Goal: Information Seeking & Learning: Learn about a topic

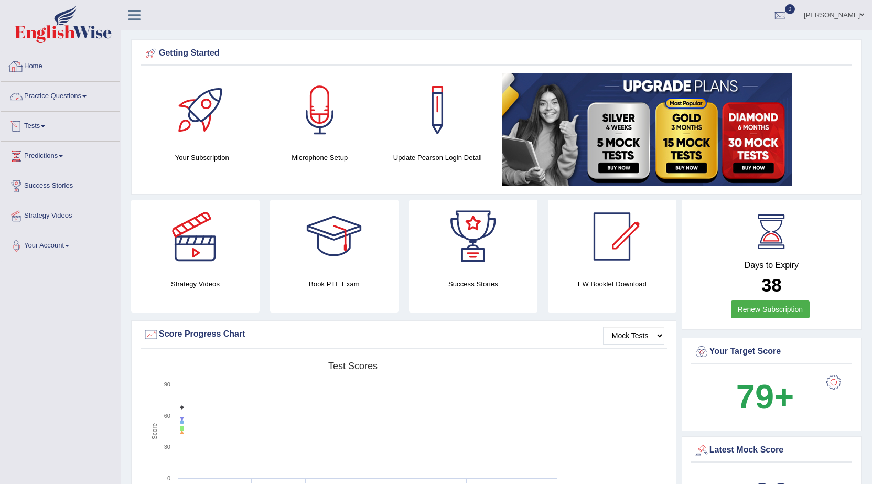
click at [75, 94] on link "Practice Questions" at bounding box center [61, 95] width 120 height 26
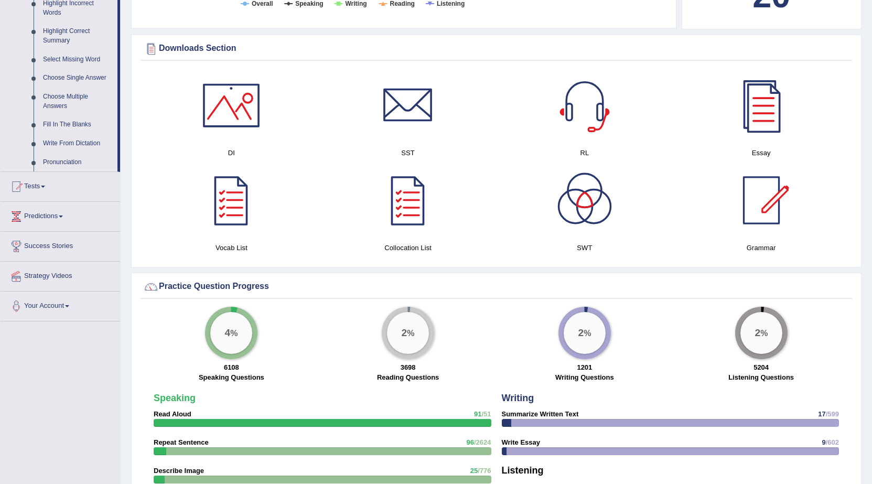
scroll to position [524, 0]
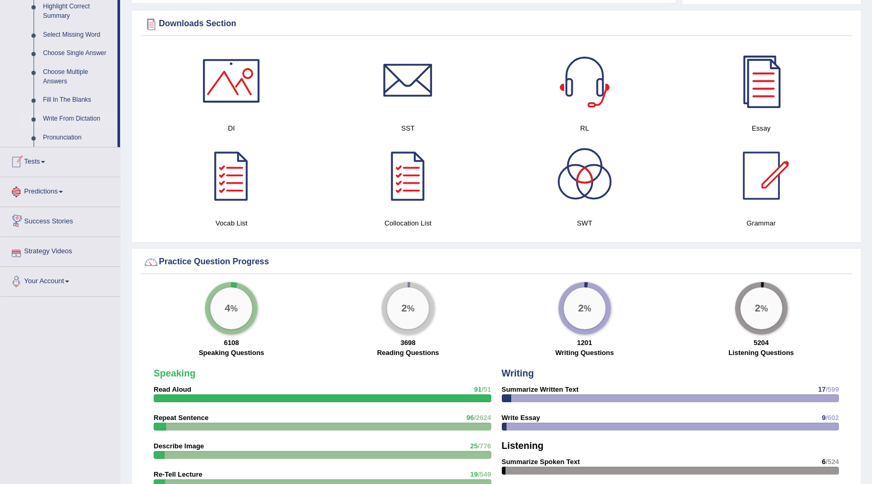
click at [63, 118] on link "Write From Dictation" at bounding box center [77, 119] width 79 height 19
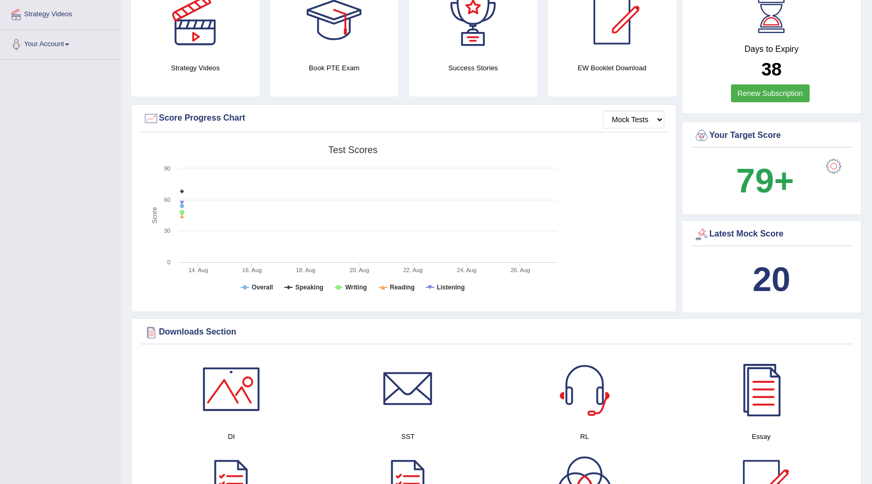
scroll to position [327, 0]
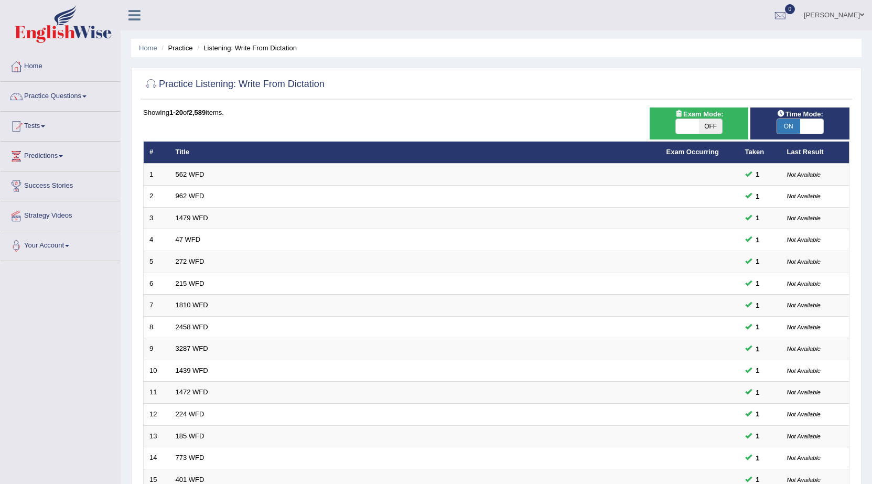
scroll to position [210, 0]
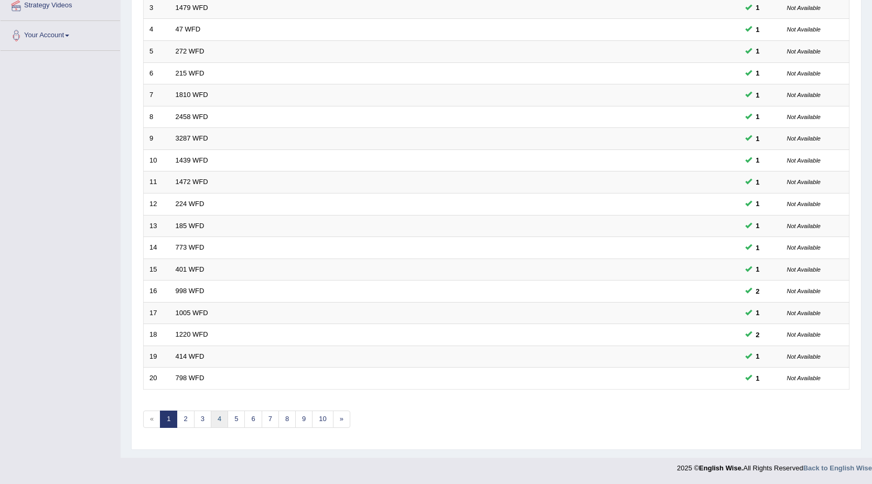
click at [216, 417] on link "4" at bounding box center [219, 418] width 17 height 17
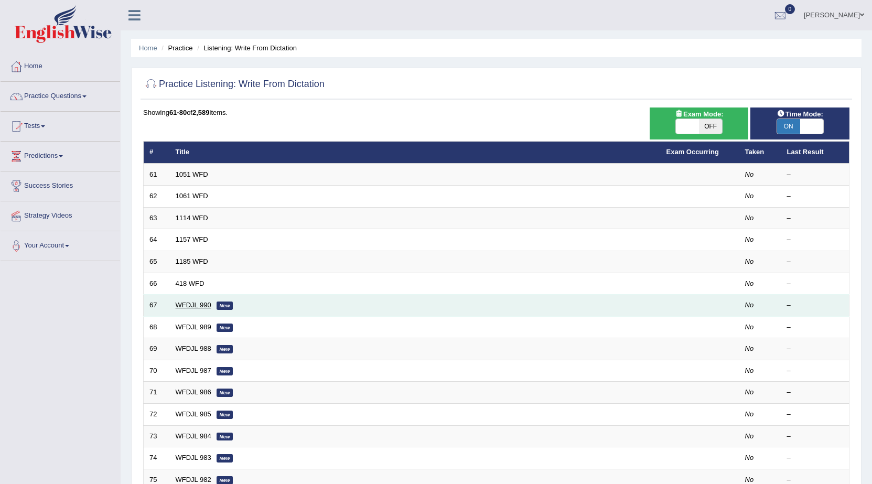
click at [189, 304] on link "WFDJL 990" at bounding box center [194, 305] width 36 height 8
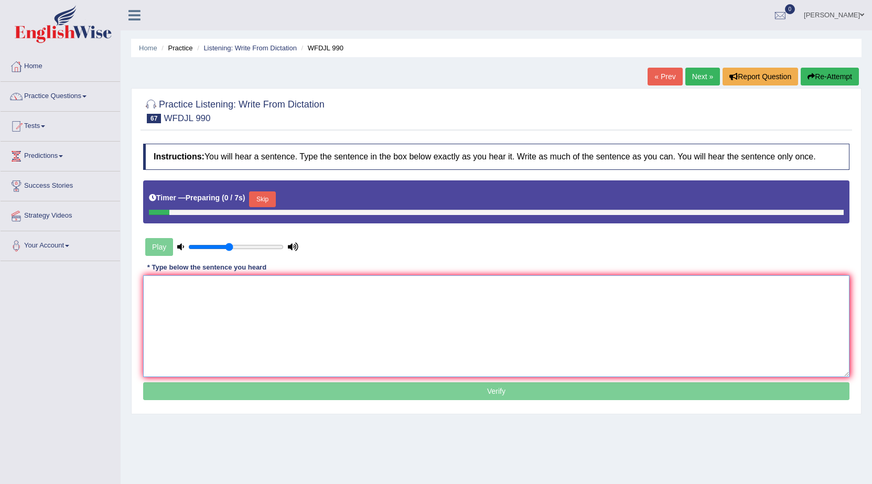
click at [193, 297] on textarea at bounding box center [496, 326] width 706 height 102
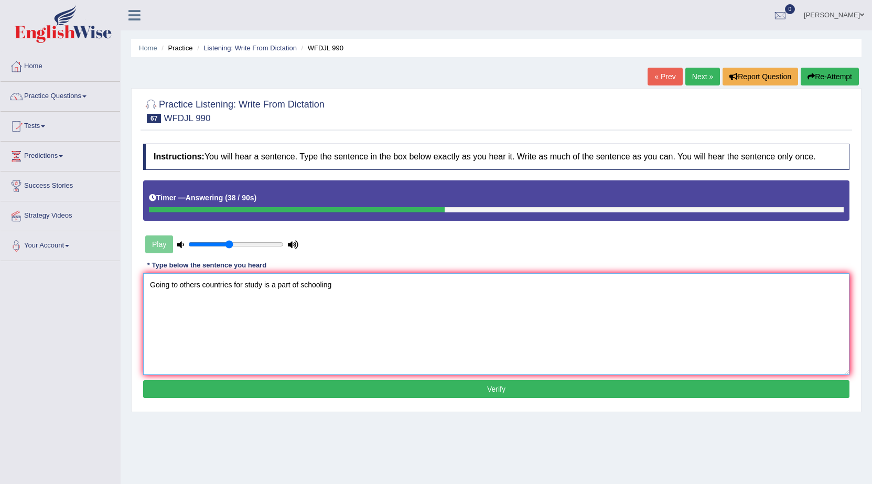
type textarea "Going to others countries for study is a part of schooling"
click at [371, 392] on button "Verify" at bounding box center [496, 389] width 706 height 18
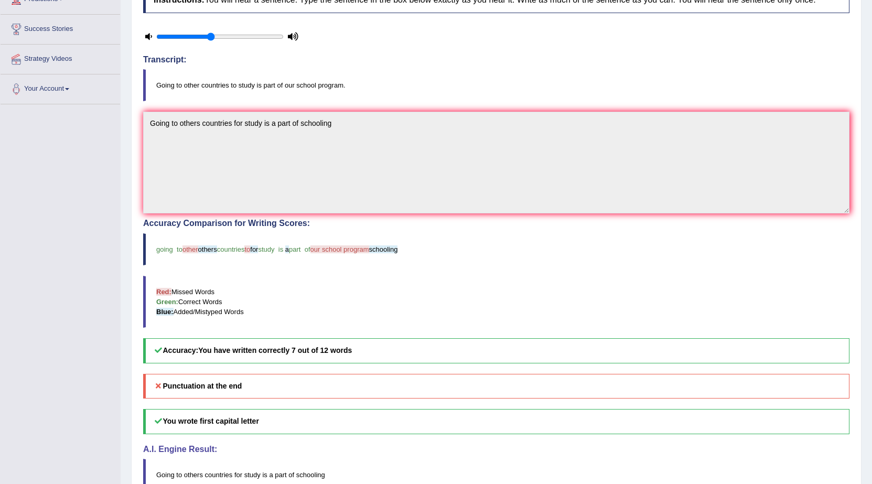
scroll to position [157, 0]
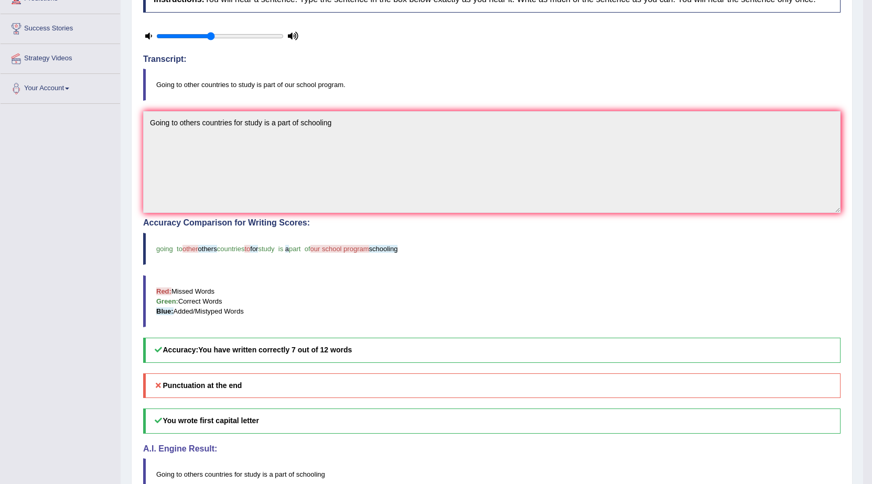
click at [92, 129] on div "Toggle navigation Home Practice Questions Speaking Practice Read Aloud Repeat S…" at bounding box center [431, 191] width 863 height 696
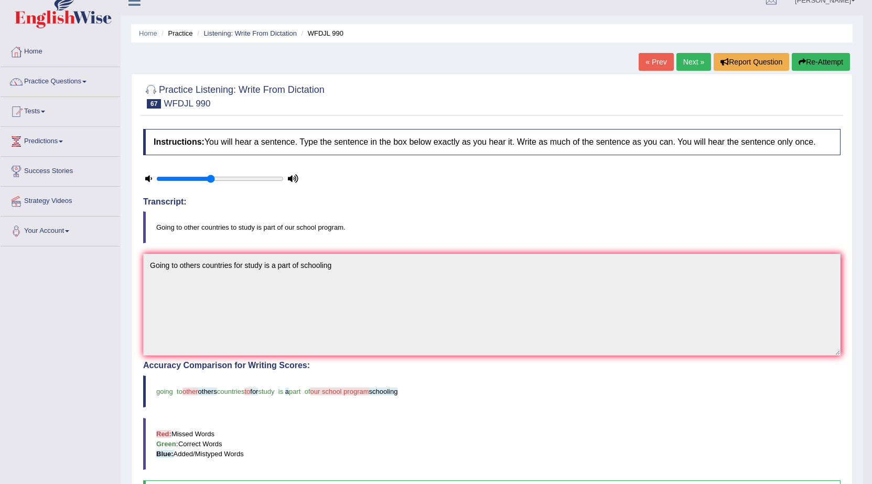
scroll to position [7, 0]
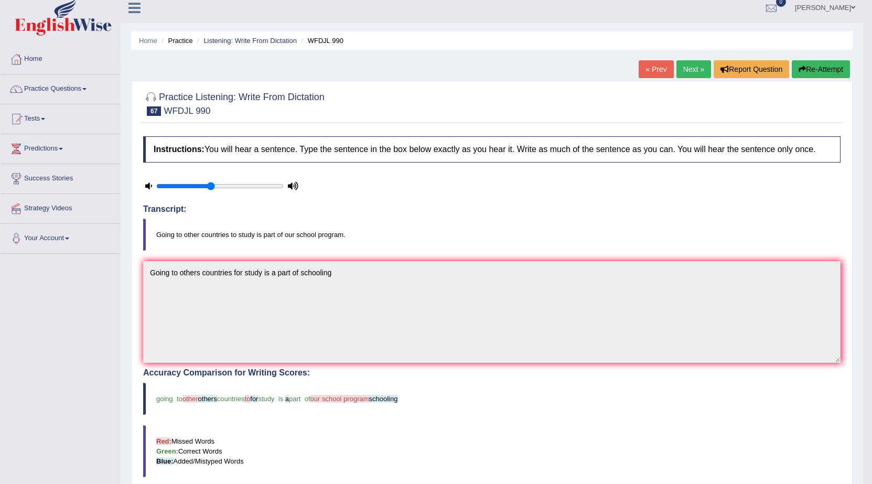
click at [820, 70] on button "Re-Attempt" at bounding box center [821, 69] width 58 height 18
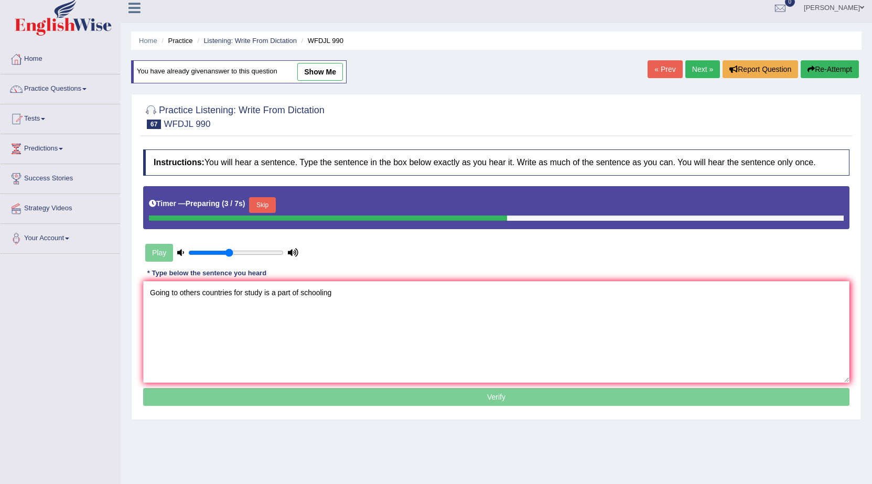
click at [198, 292] on textarea "Going to others countries for study is a part of schooling" at bounding box center [496, 332] width 706 height 102
click at [329, 291] on textarea "Going to other countries for study is a part of schooling" at bounding box center [496, 332] width 706 height 102
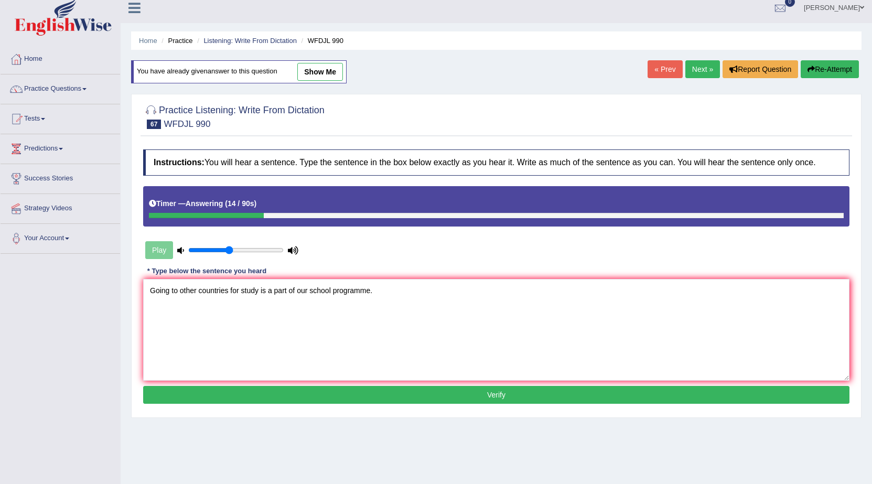
click at [239, 289] on textarea "Going to other countries for study is a part of our school programme." at bounding box center [496, 330] width 706 height 102
click at [375, 291] on textarea "Going to other countries to study is a part of our school programme." at bounding box center [496, 330] width 706 height 102
type textarea "Going to other countries to study is a part of our school programme."
click at [396, 398] on button "Verify" at bounding box center [496, 395] width 706 height 18
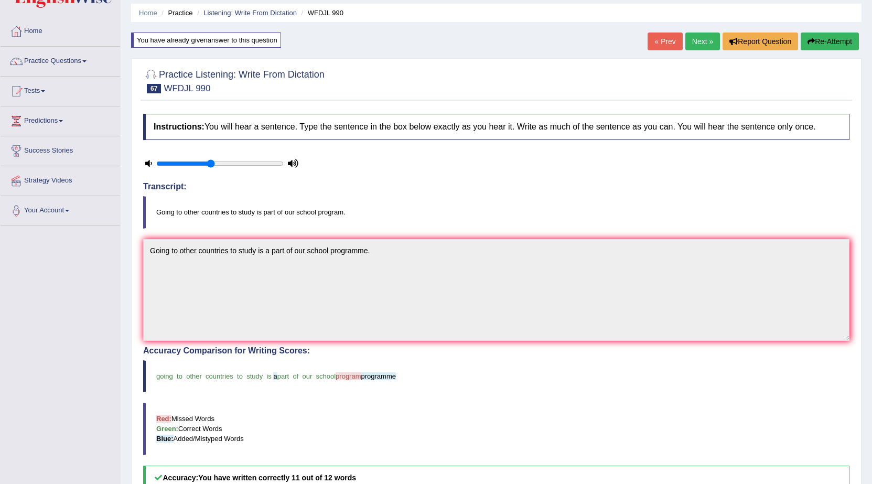
scroll to position [13, 0]
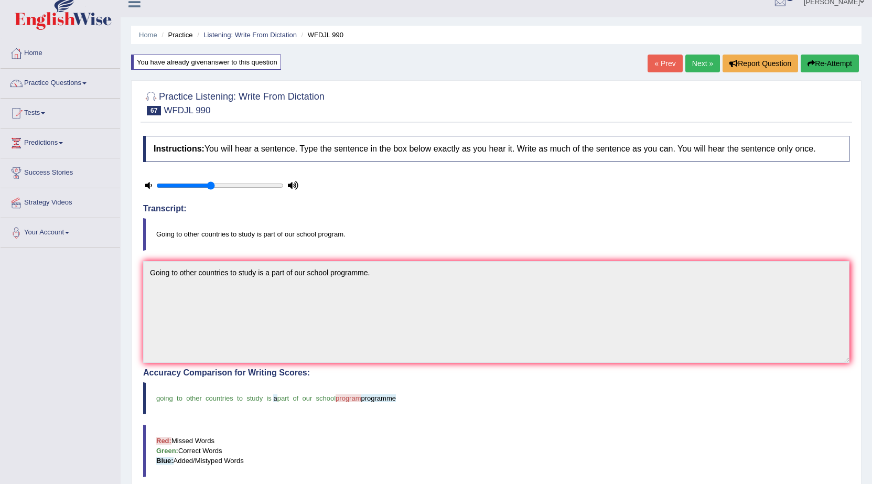
click at [828, 66] on button "Re-Attempt" at bounding box center [829, 64] width 58 height 18
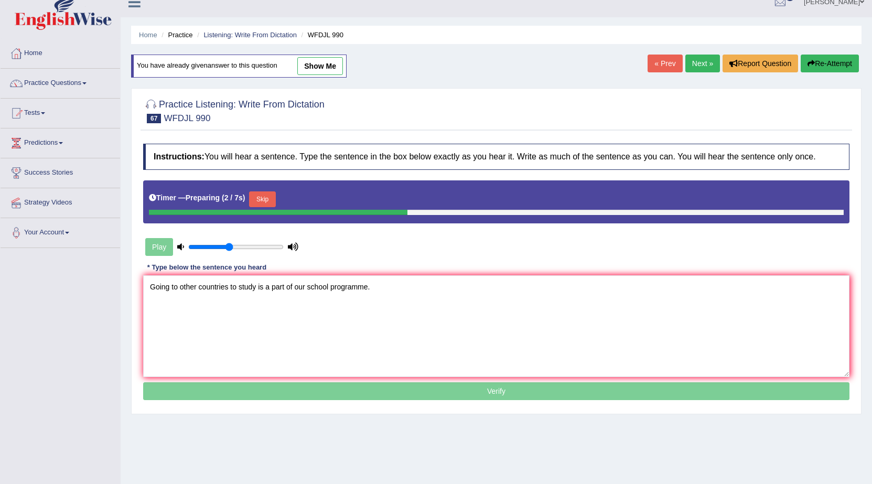
click at [268, 288] on textarea "Going to other countries to study is a part of our school programme." at bounding box center [496, 326] width 706 height 102
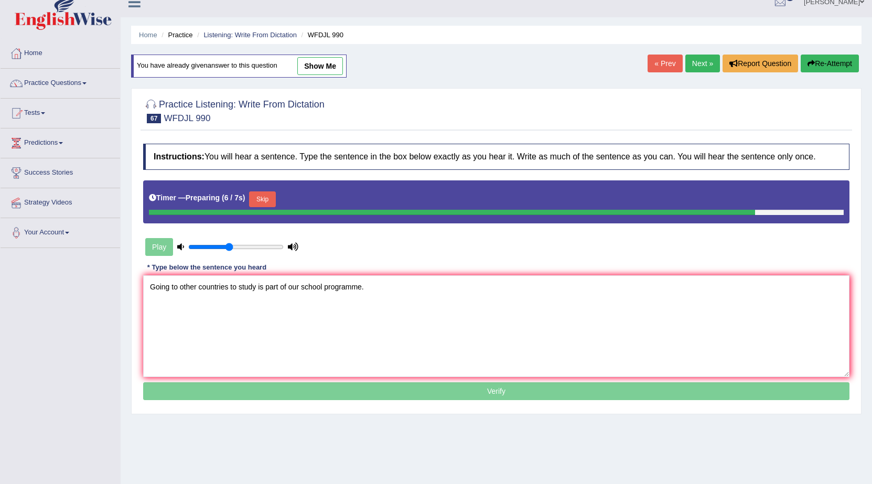
click at [362, 290] on textarea "Going to other countries to study is part of our school programme." at bounding box center [496, 326] width 706 height 102
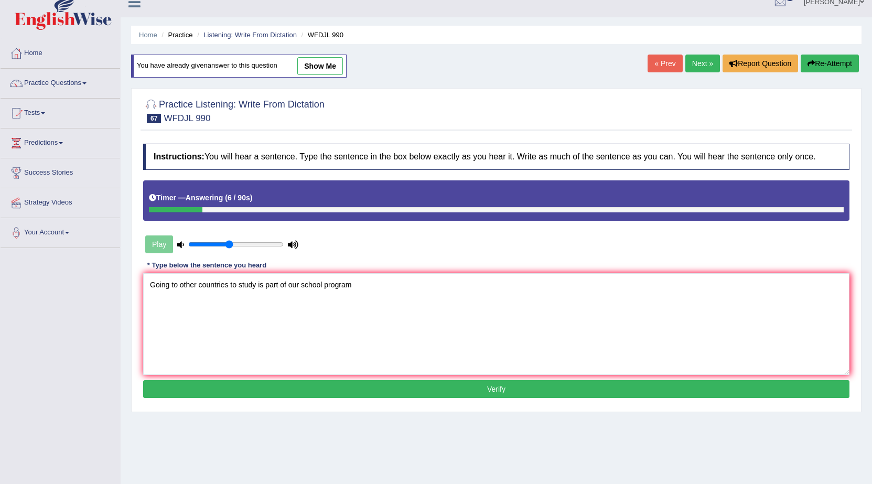
type textarea "Going to other countries to study is part of our school program"
click at [353, 391] on button "Verify" at bounding box center [496, 389] width 706 height 18
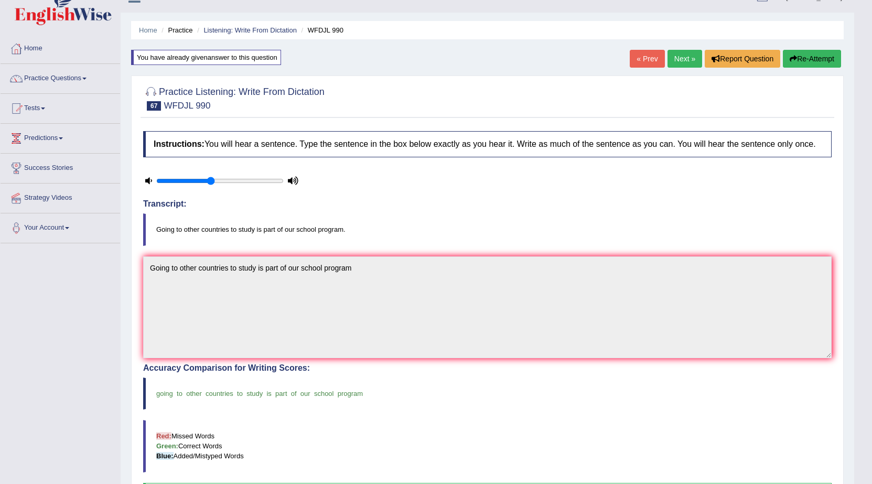
scroll to position [13, 0]
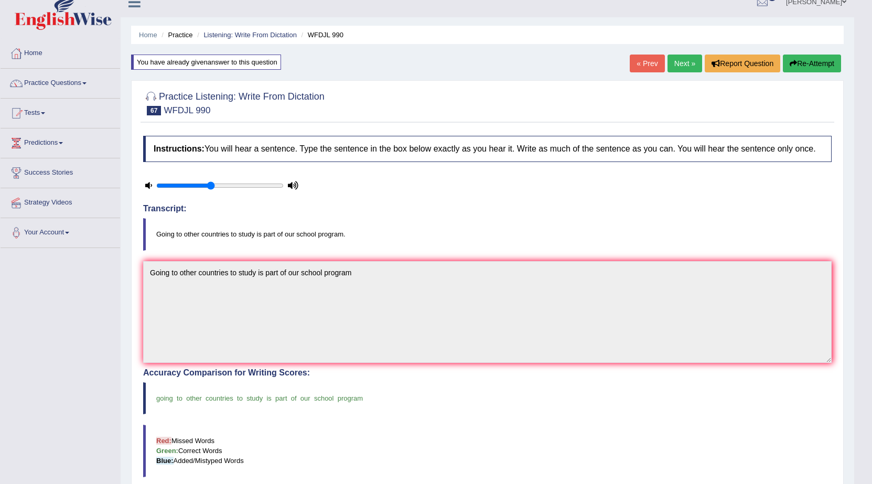
click at [675, 62] on link "Next »" at bounding box center [684, 64] width 35 height 18
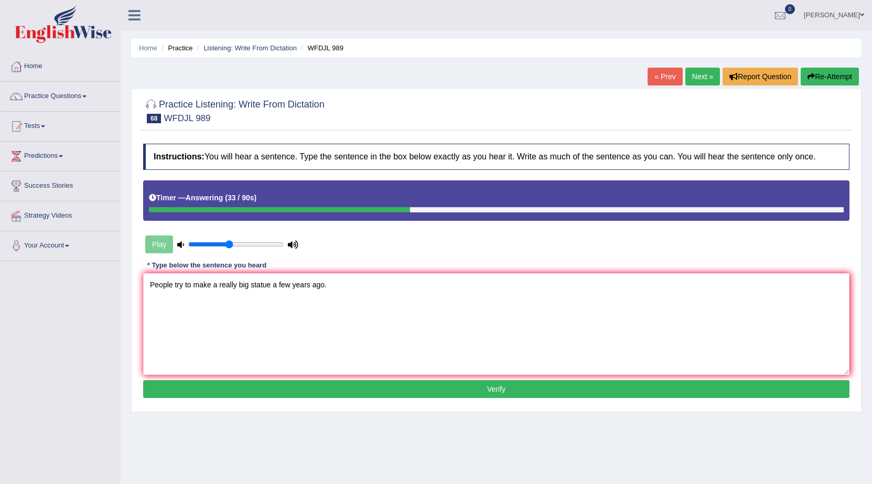
type textarea "People try to make a really big statue a few years ago."
click at [357, 391] on button "Verify" at bounding box center [496, 389] width 706 height 18
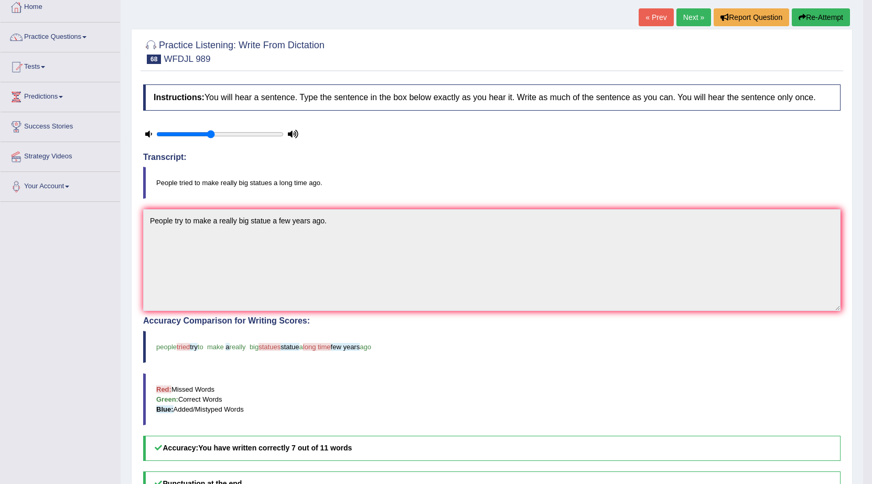
scroll to position [60, 0]
click at [47, 234] on div "Toggle navigation Home Practice Questions Speaking Practice Read Aloud Repeat S…" at bounding box center [431, 288] width 863 height 696
click at [802, 24] on button "Re-Attempt" at bounding box center [821, 17] width 58 height 18
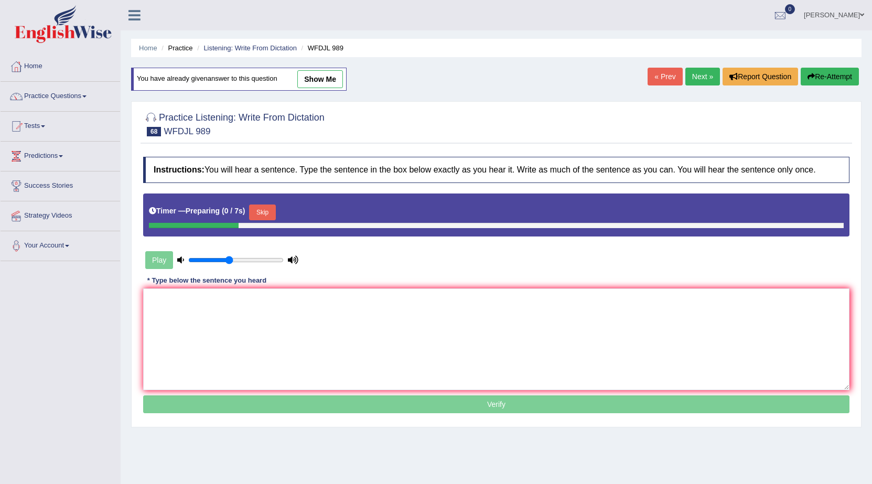
click at [268, 204] on button "Skip" at bounding box center [262, 212] width 26 height 16
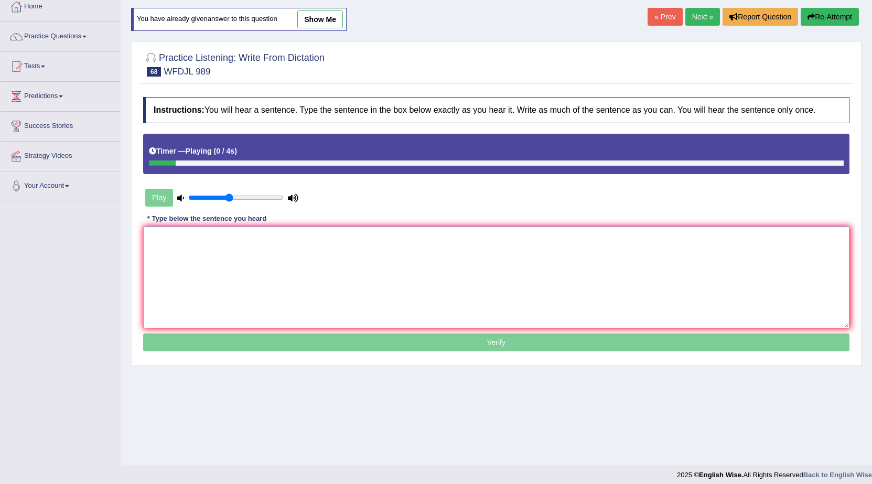
click at [222, 255] on textarea at bounding box center [496, 277] width 706 height 102
paste textarea "People try to make a really big statue a few years ago."
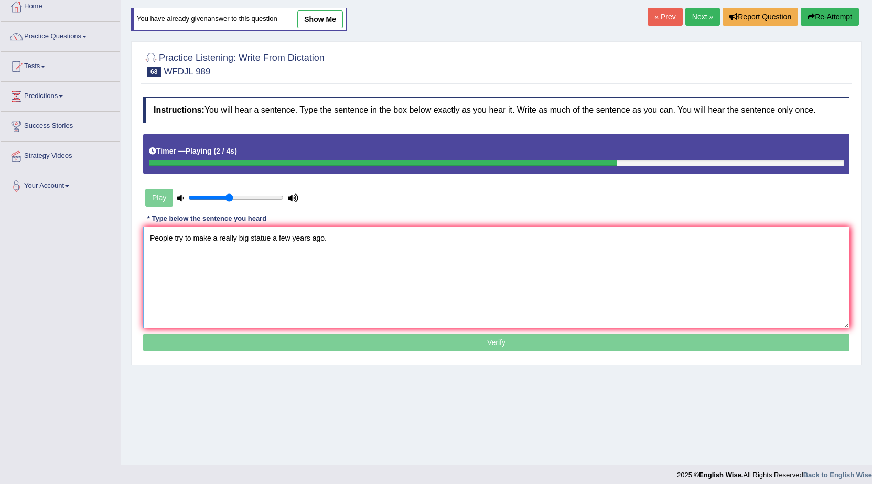
click at [270, 237] on textarea "People try to make a really big statue a few years ago." at bounding box center [496, 277] width 706 height 102
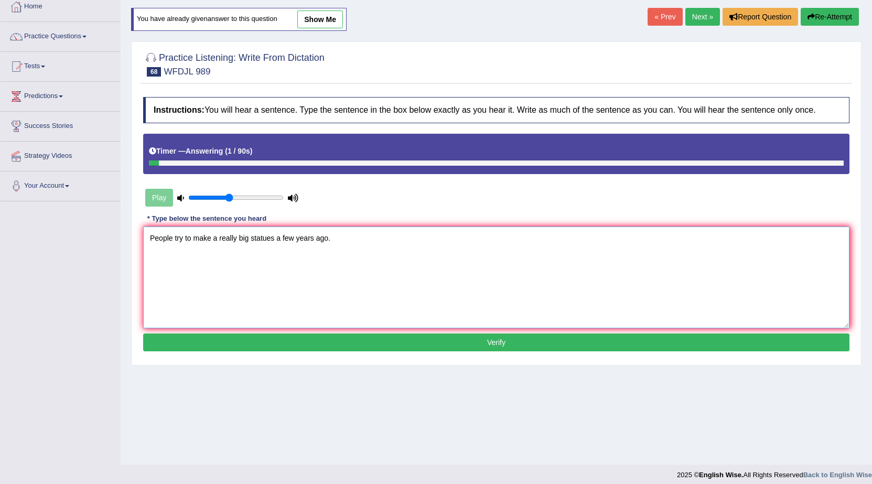
click at [313, 239] on textarea "People try to make a really big statues a few years ago." at bounding box center [496, 277] width 706 height 102
type textarea "People try to make a really big statues a long time ago."
click at [281, 341] on button "Verify" at bounding box center [496, 342] width 706 height 18
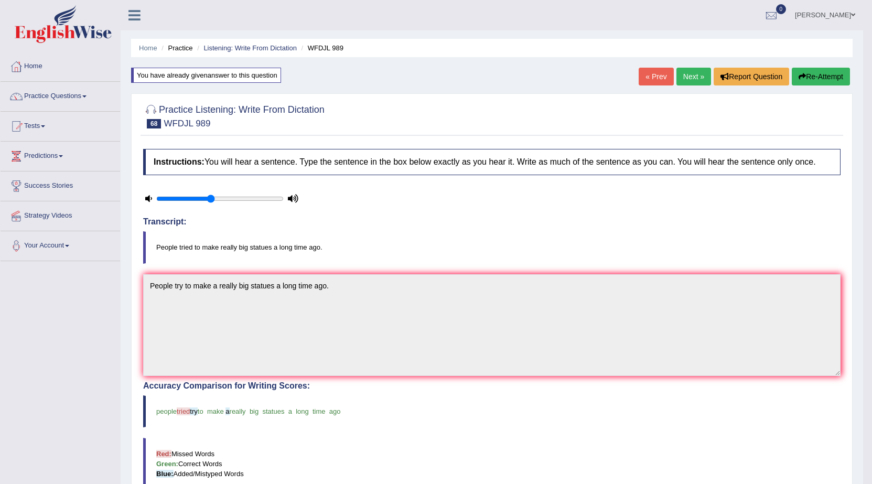
click at [804, 74] on button "Re-Attempt" at bounding box center [821, 77] width 58 height 18
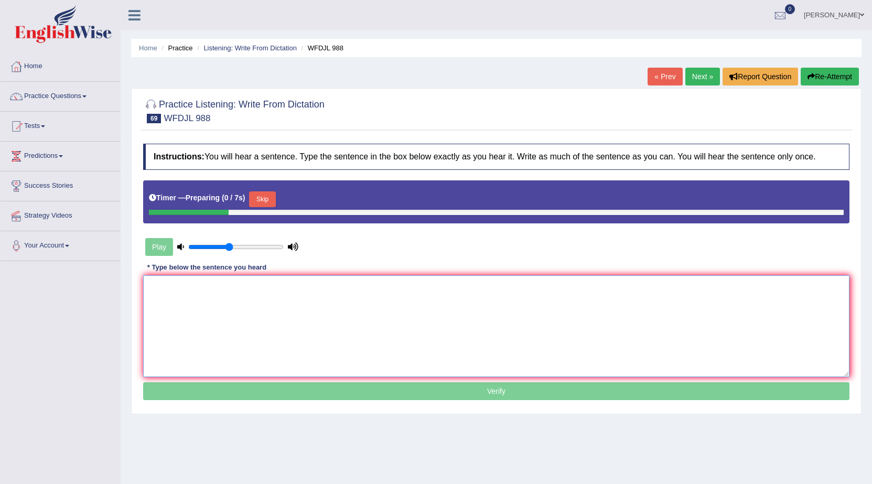
click at [242, 301] on textarea at bounding box center [496, 326] width 706 height 102
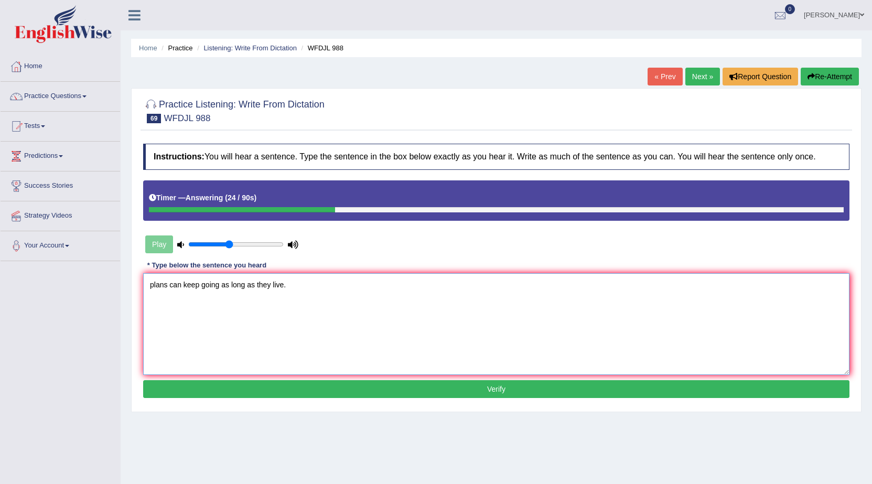
type textarea "plans can keep going as long as they live."
click at [289, 390] on button "Verify" at bounding box center [496, 389] width 706 height 18
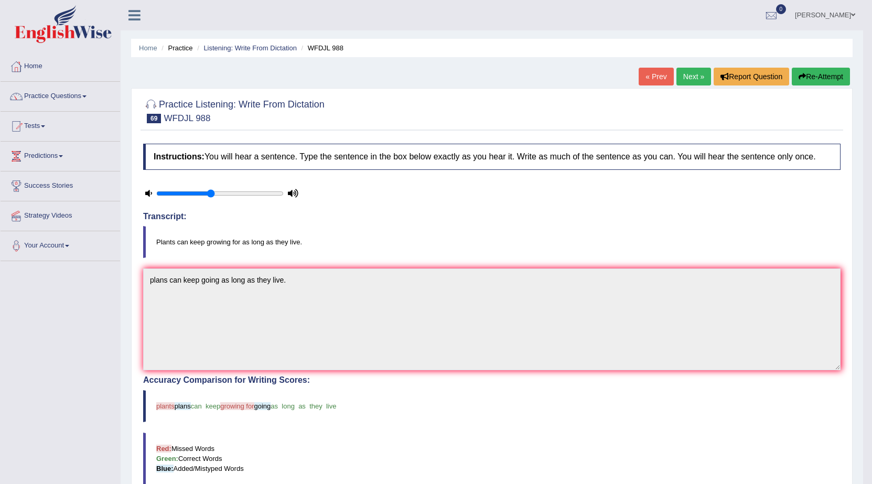
click at [685, 78] on link "Next »" at bounding box center [693, 77] width 35 height 18
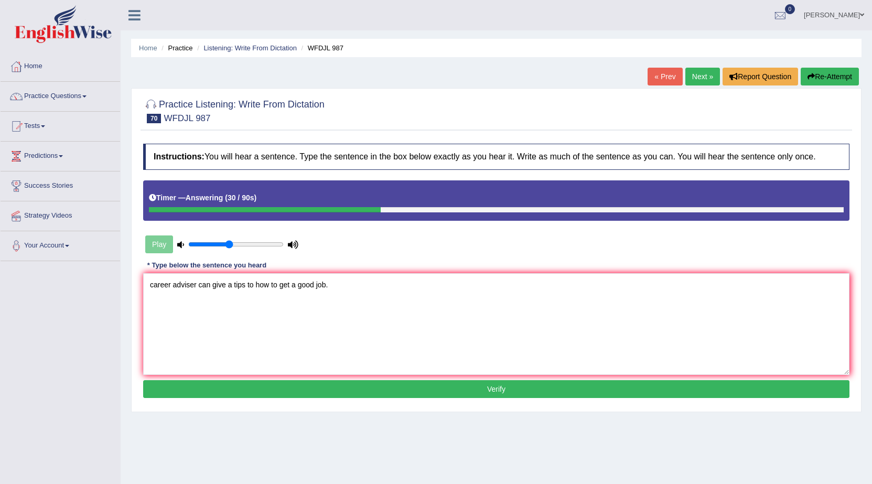
type textarea "career adviser can give a tips to how to get a good job."
click at [448, 387] on button "Verify" at bounding box center [496, 389] width 706 height 18
